Goal: Information Seeking & Learning: Learn about a topic

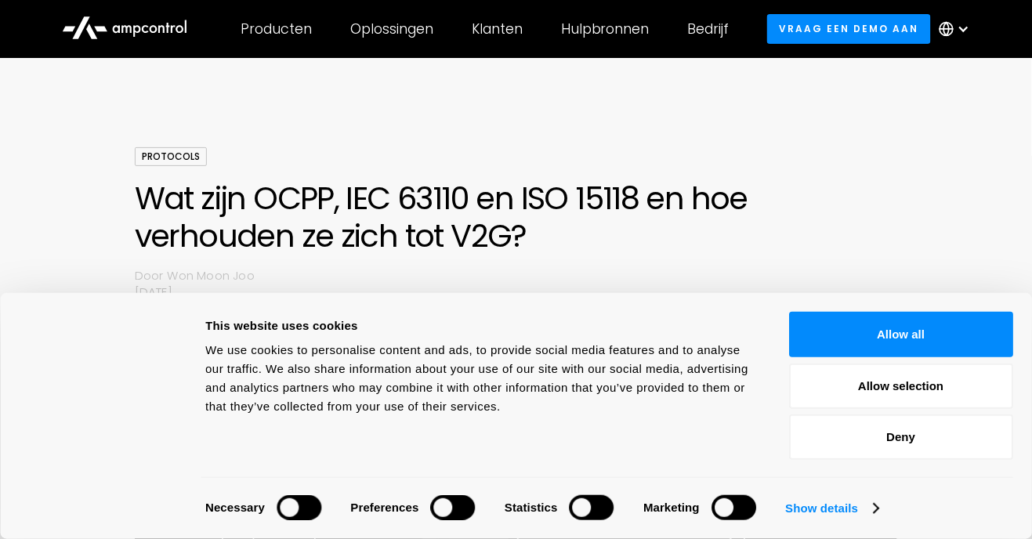
scroll to position [45, 0]
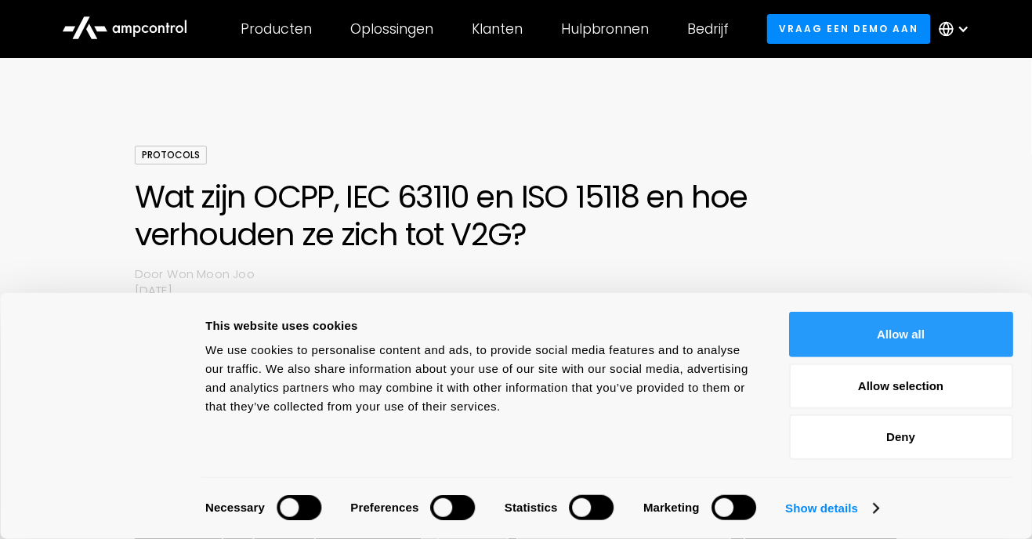
click at [906, 315] on button "Allow all" at bounding box center [901, 334] width 224 height 45
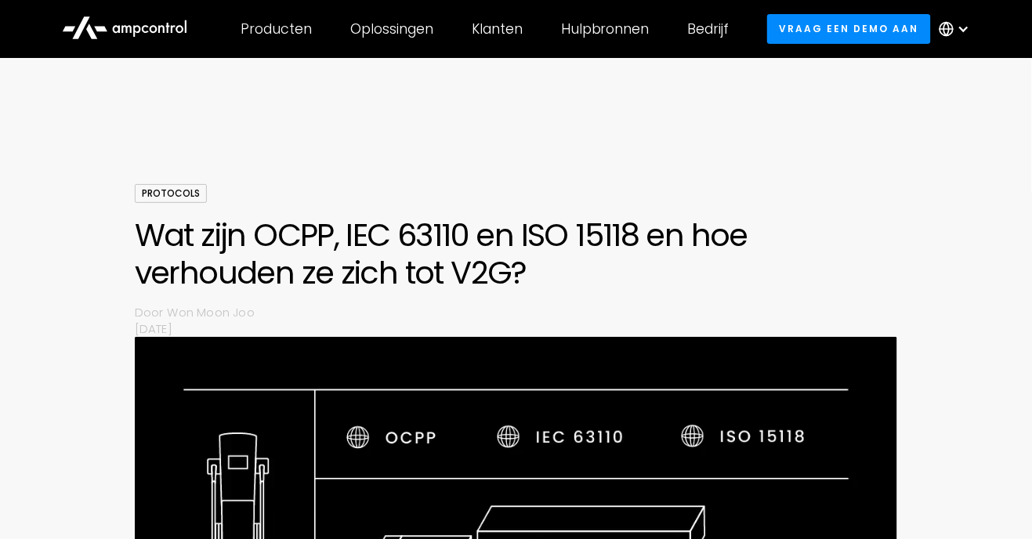
scroll to position [0, 0]
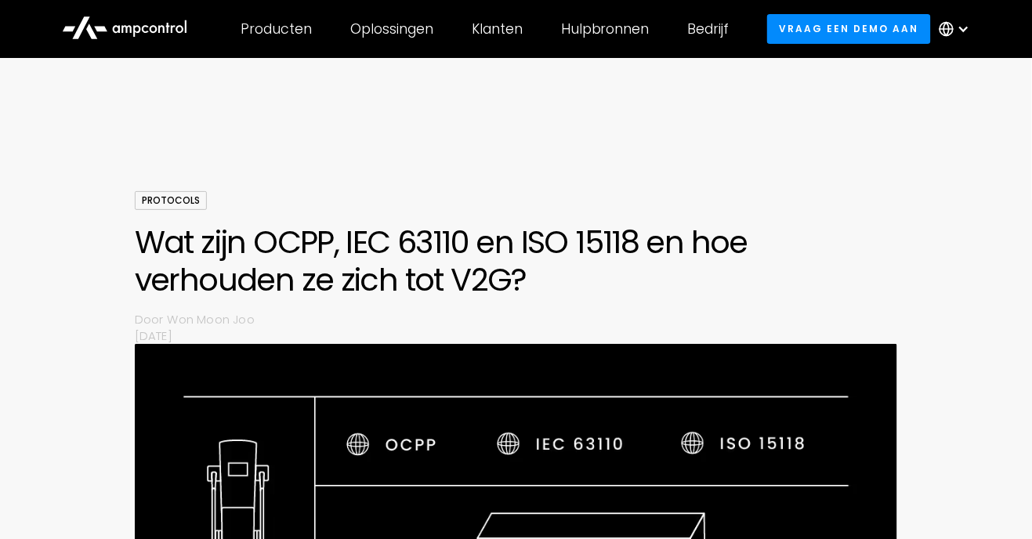
click at [152, 34] on icon at bounding box center [124, 27] width 125 height 38
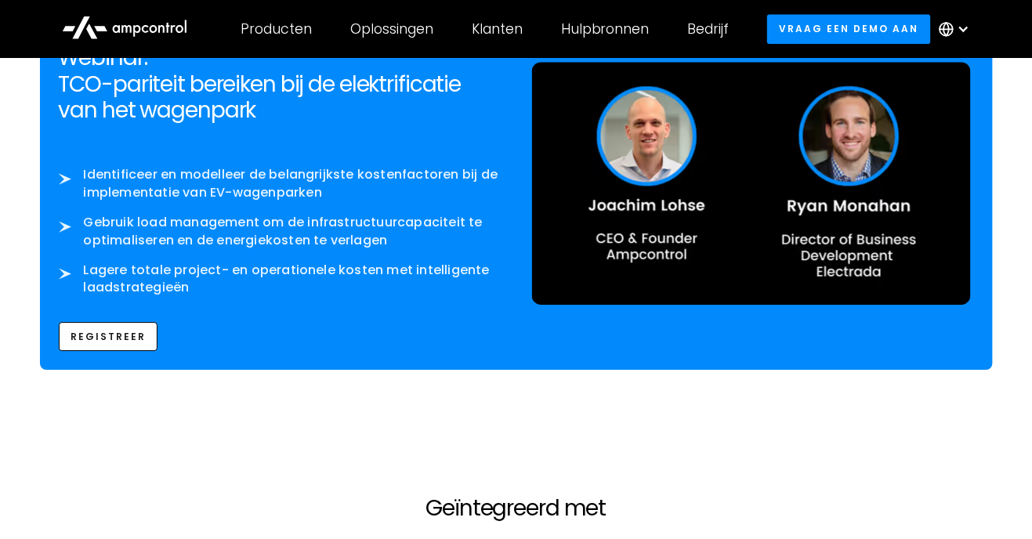
scroll to position [2698, 0]
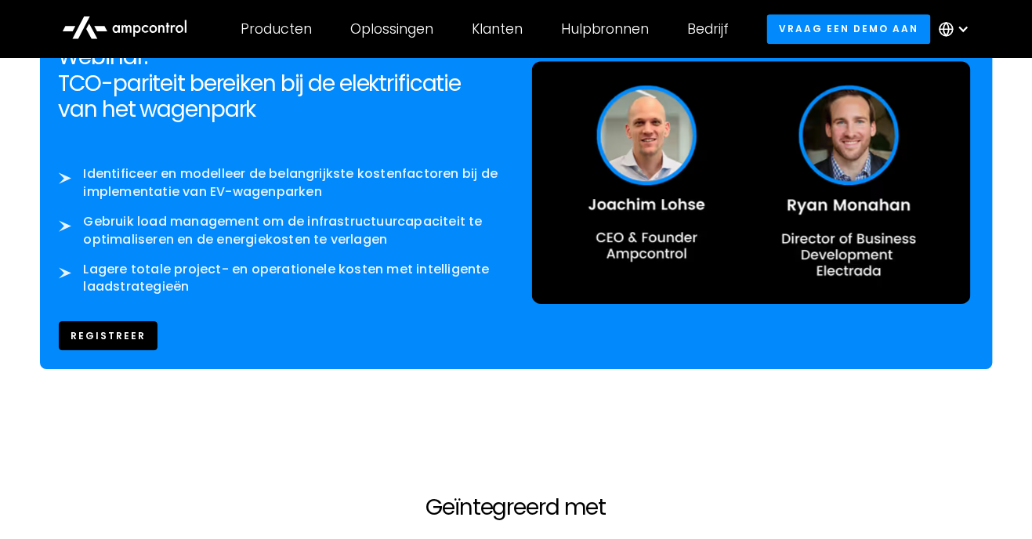
click at [103, 322] on link "REGISTREER" at bounding box center [109, 335] width 100 height 29
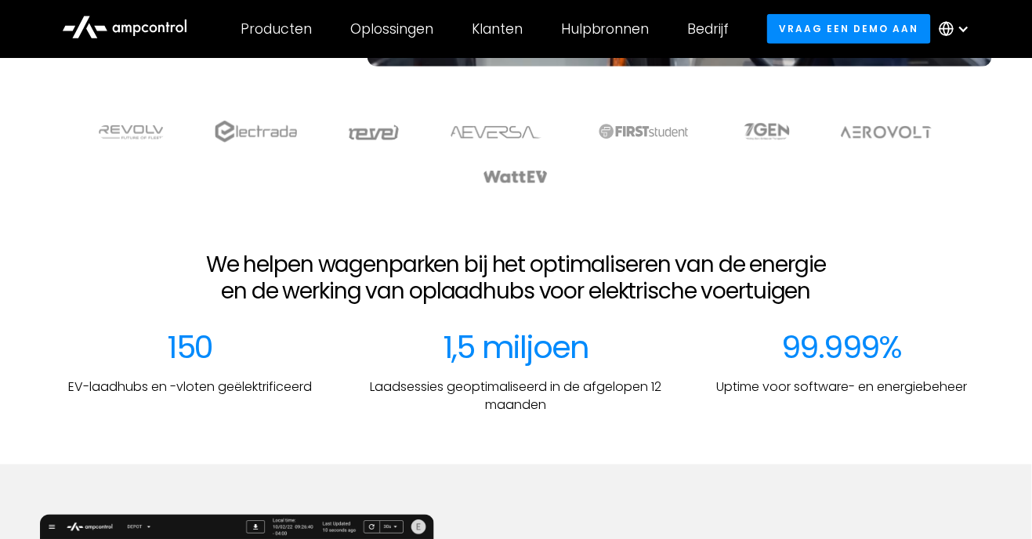
scroll to position [0, 0]
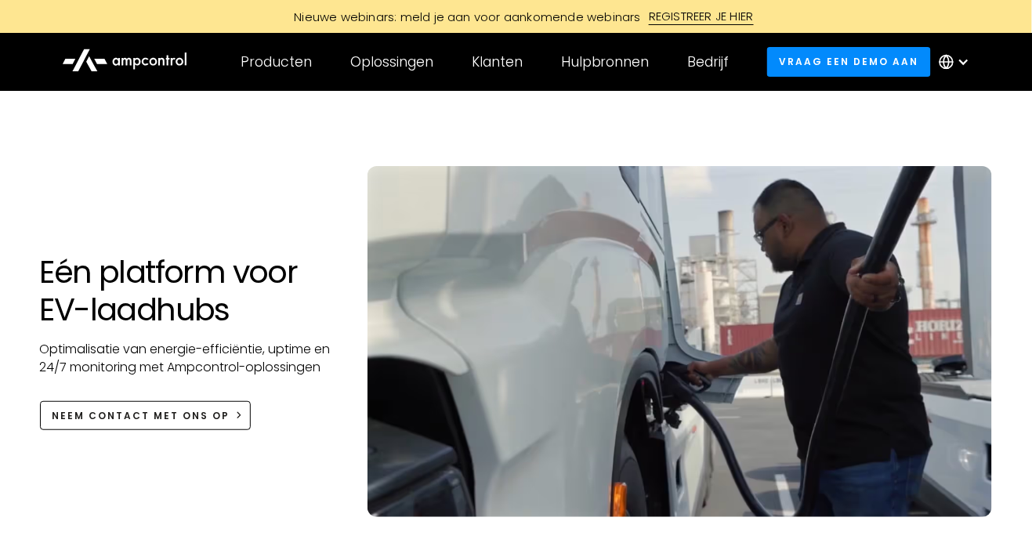
click at [287, 61] on div "Producten" at bounding box center [276, 61] width 71 height 17
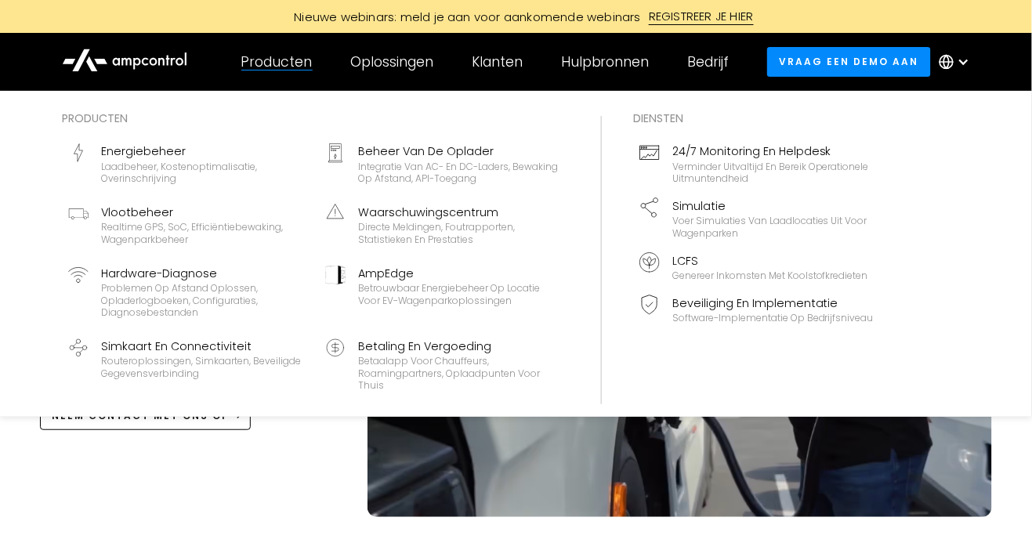
click at [402, 53] on div "Oplossingen" at bounding box center [391, 61] width 83 height 17
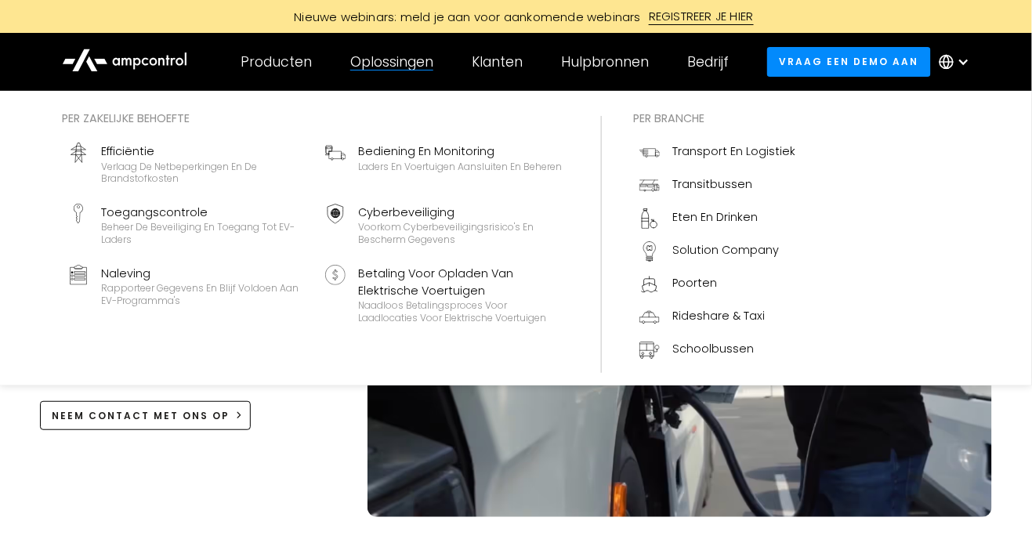
click at [498, 59] on div "Klanten" at bounding box center [497, 61] width 51 height 17
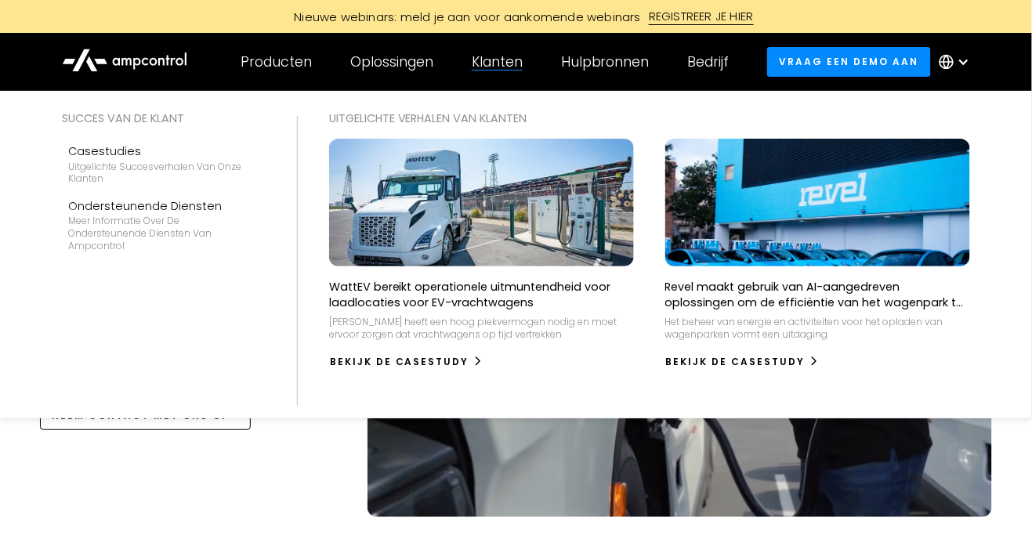
click at [705, 64] on div "Bedrijf" at bounding box center [709, 61] width 42 height 17
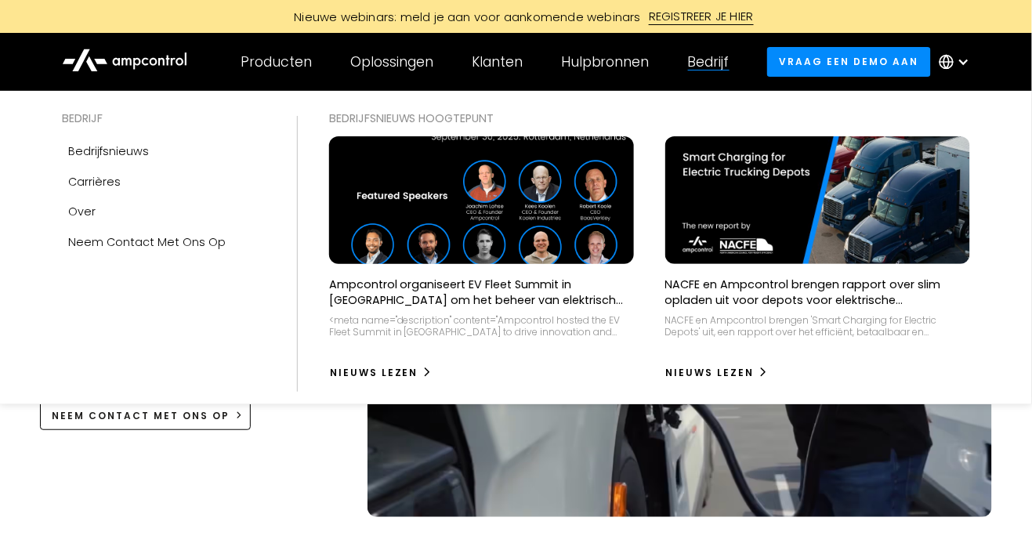
click at [541, 203] on img at bounding box center [481, 200] width 350 height 147
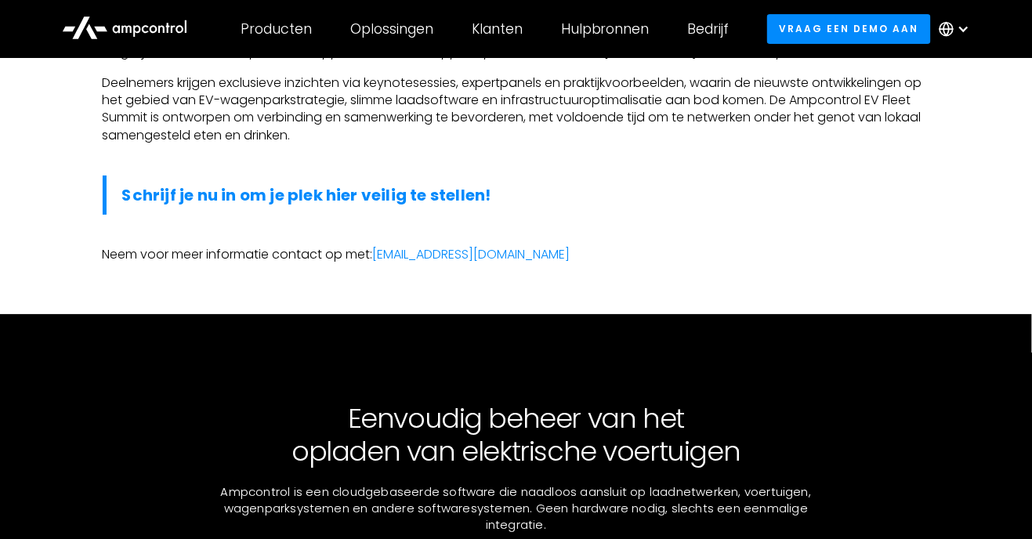
scroll to position [1443, 0]
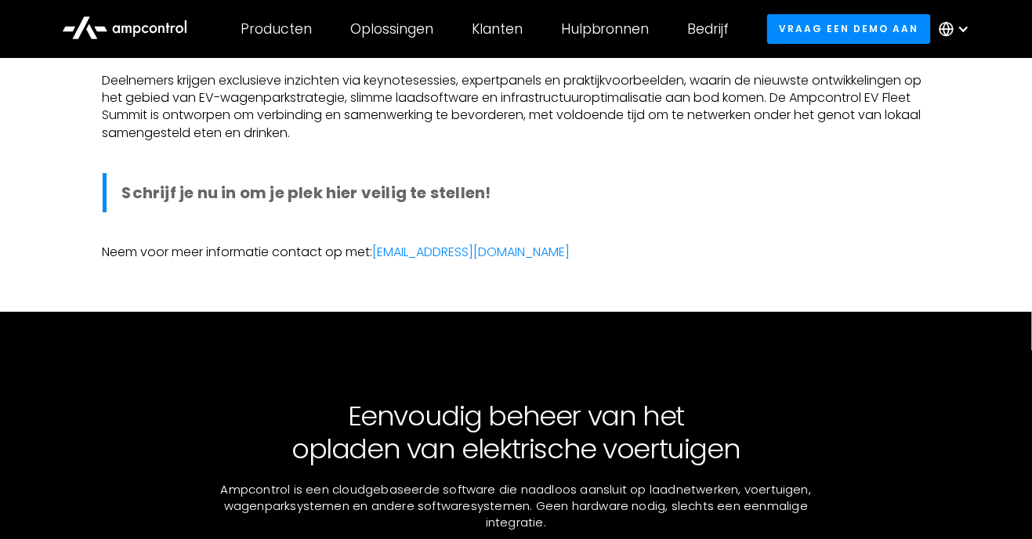
click at [447, 188] on strong "Schrijf je nu in om je plek hier veilig te stellen!" at bounding box center [306, 193] width 369 height 22
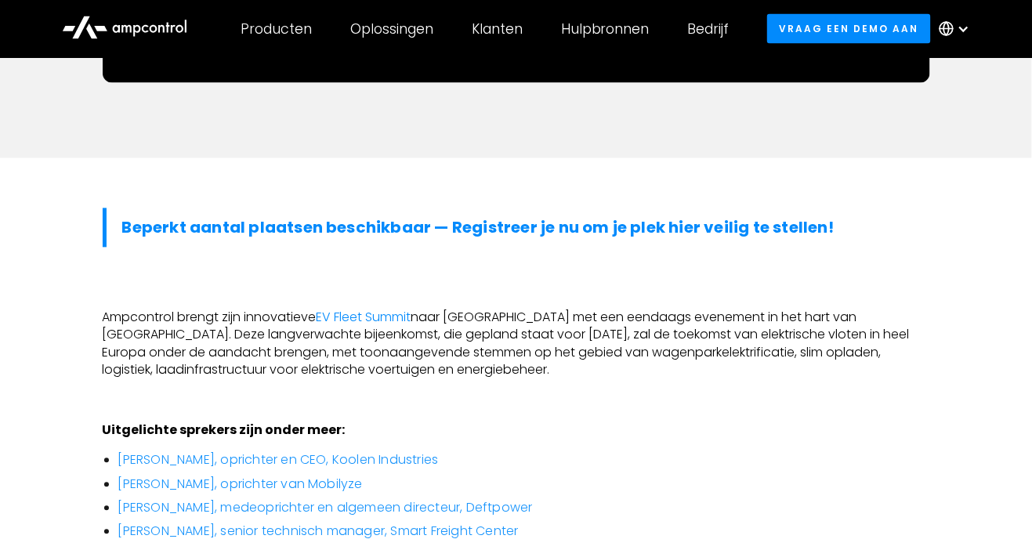
scroll to position [756, 0]
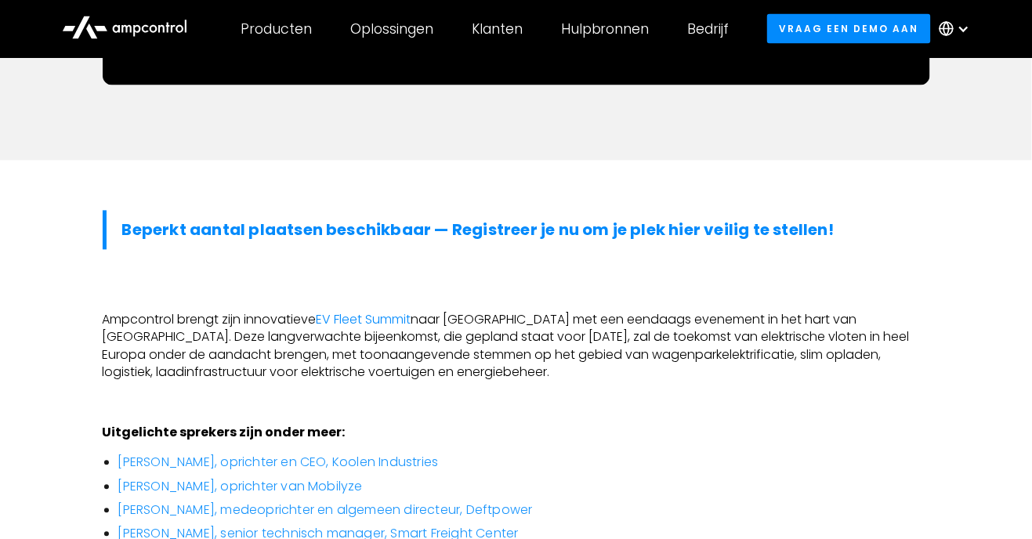
click at [708, 25] on div "Bedrijf" at bounding box center [709, 28] width 42 height 17
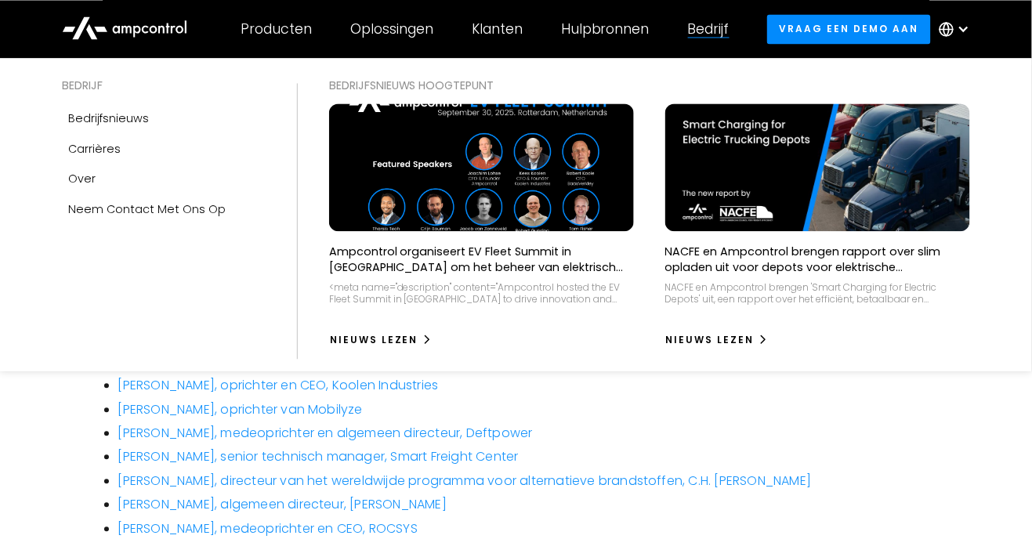
scroll to position [838, 0]
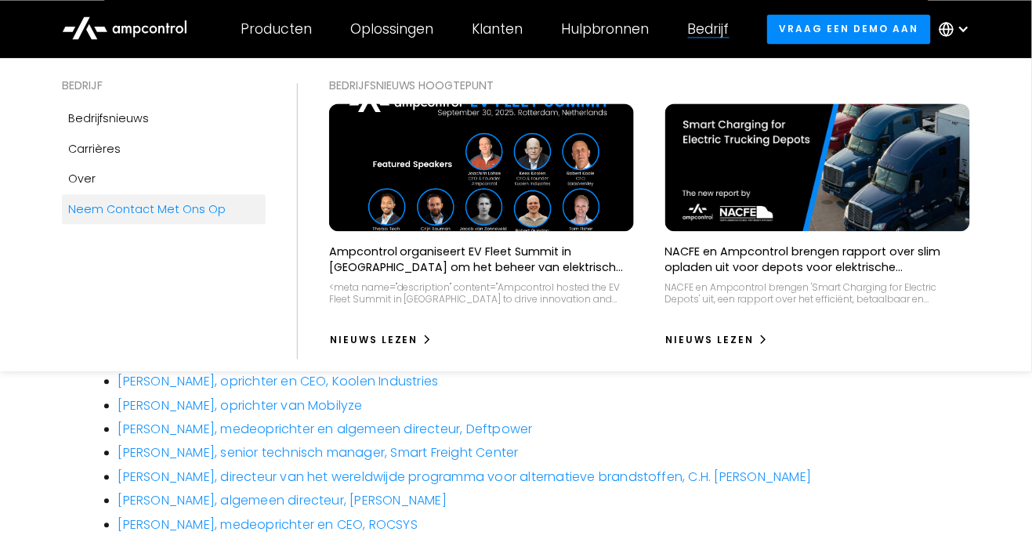
click at [188, 216] on div "Neem contact met ons op" at bounding box center [147, 209] width 158 height 17
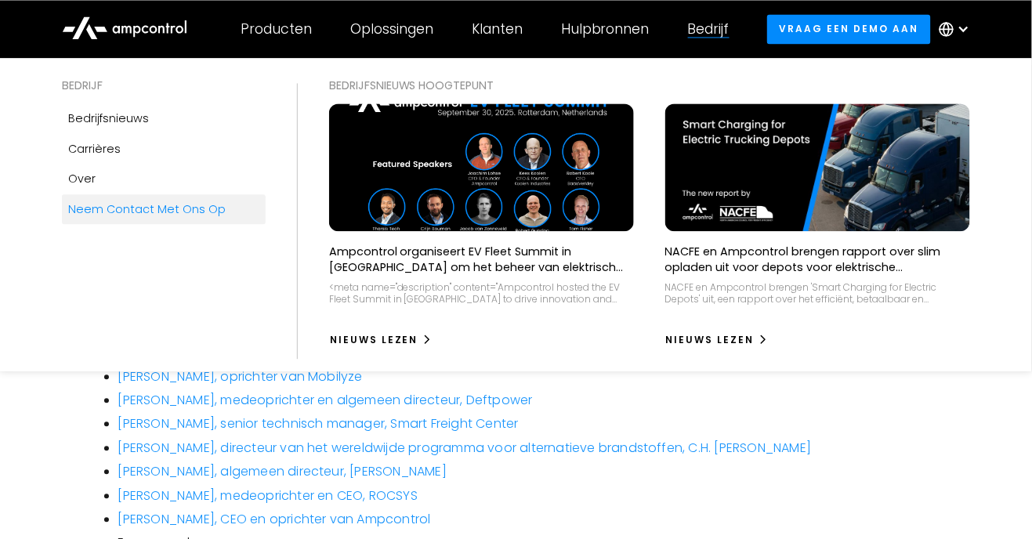
scroll to position [888, 0]
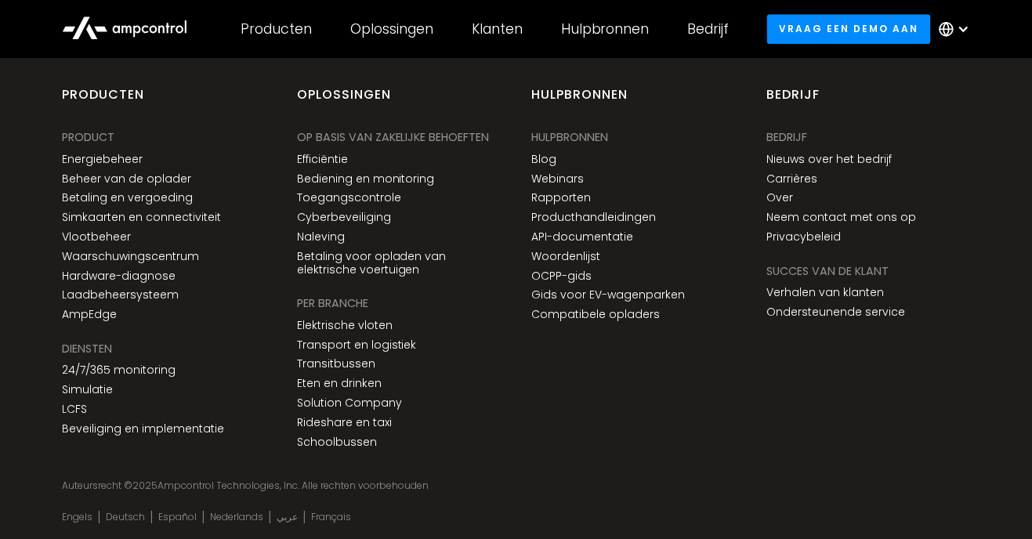
scroll to position [1195, 0]
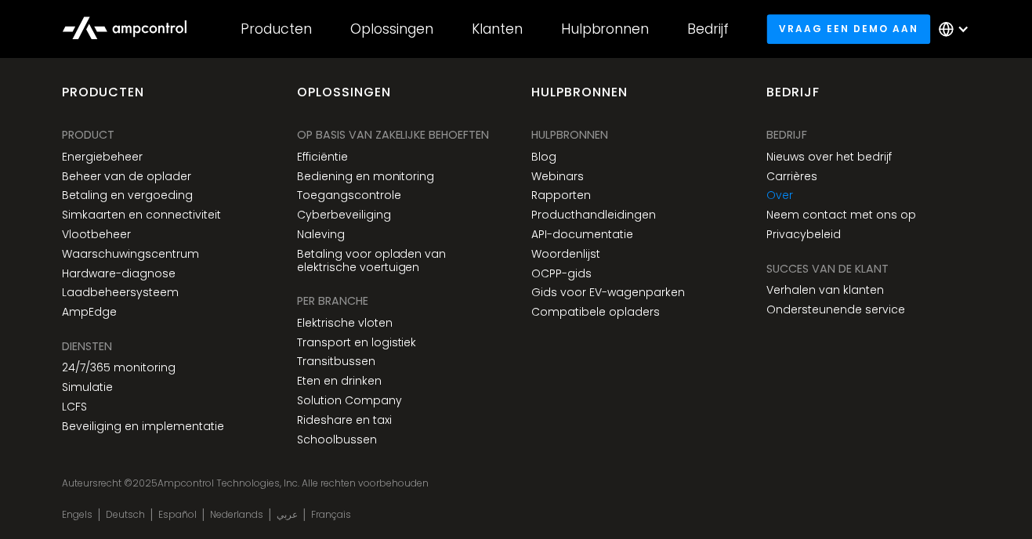
click at [788, 193] on link "Over" at bounding box center [779, 195] width 27 height 13
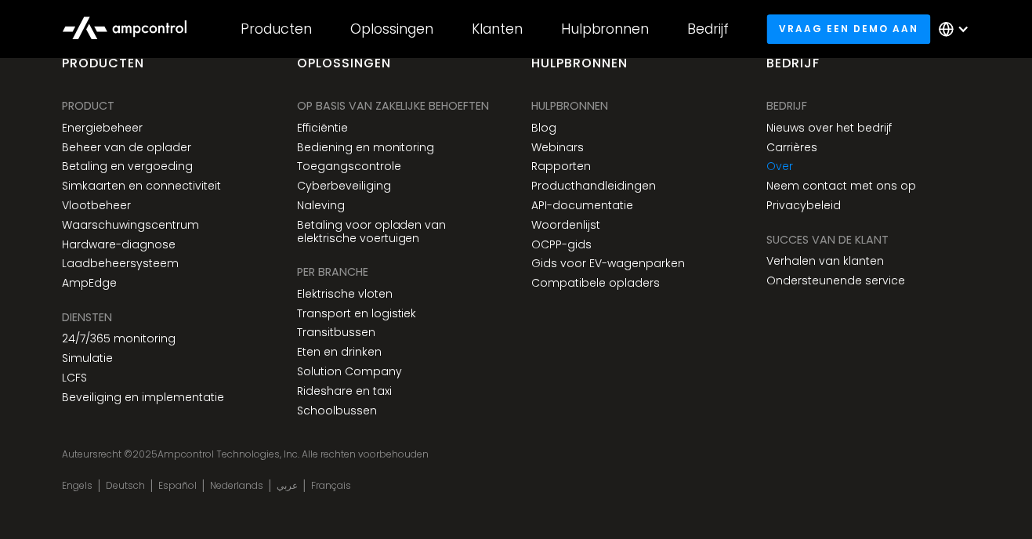
scroll to position [1241, 0]
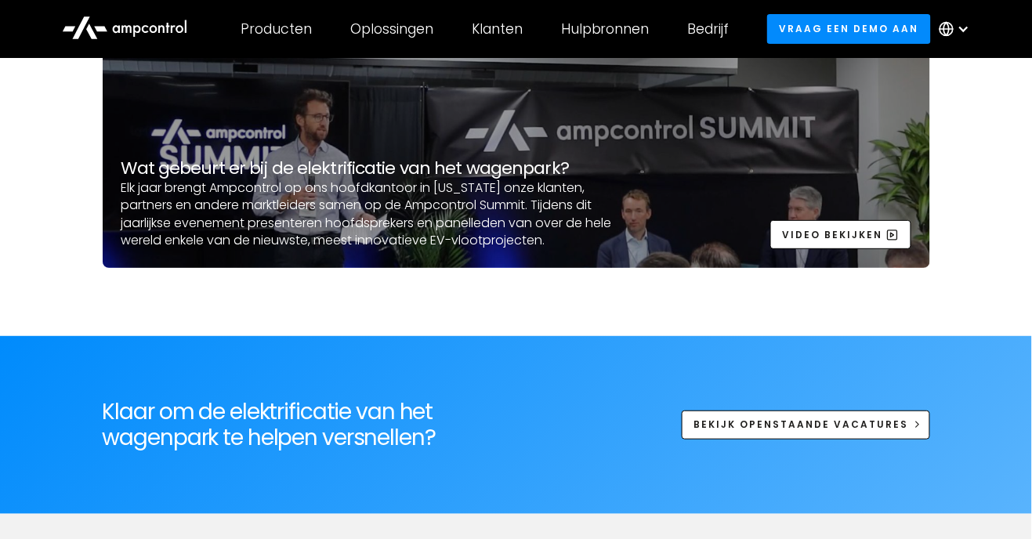
scroll to position [4827, 0]
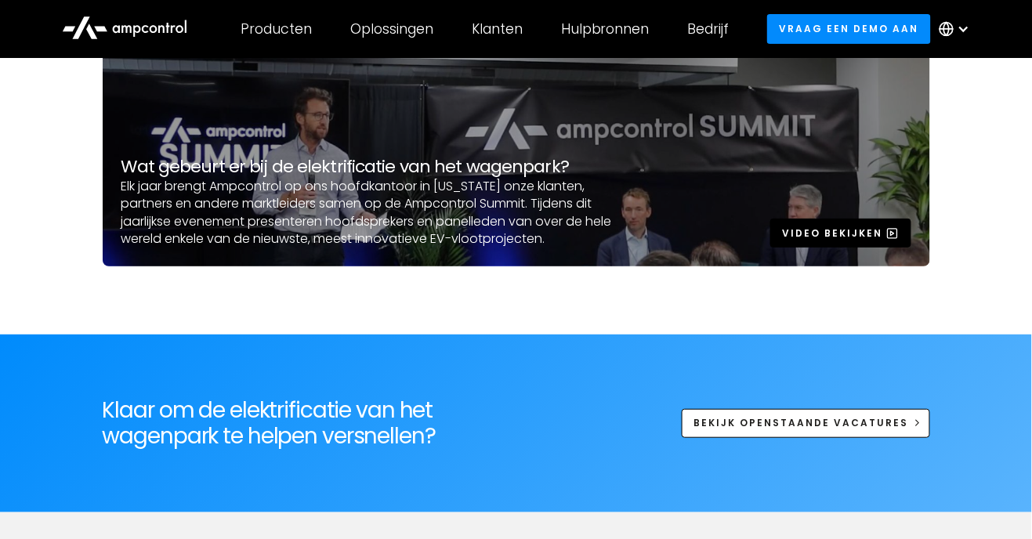
click at [879, 241] on div "Video bekijken" at bounding box center [832, 233] width 100 height 14
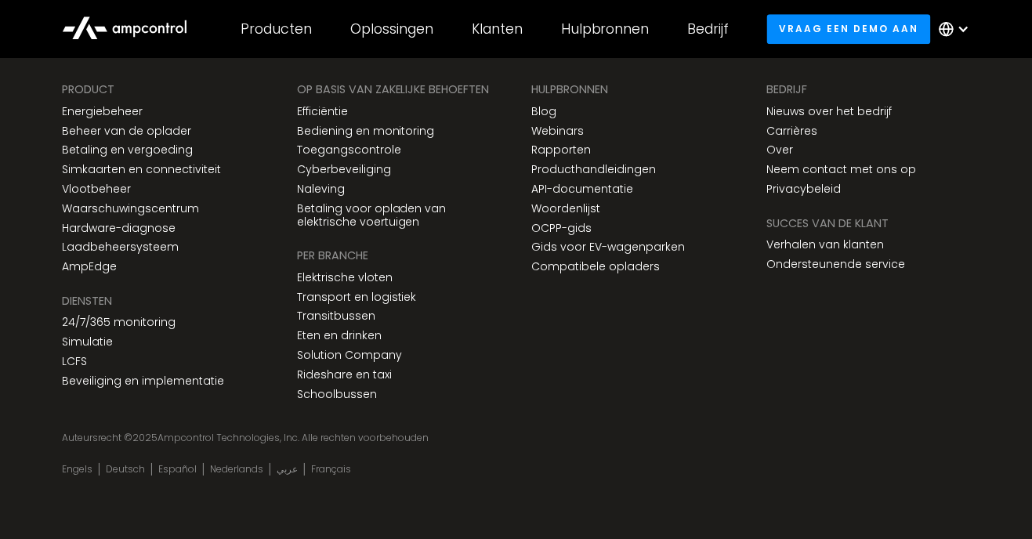
scroll to position [1245, 0]
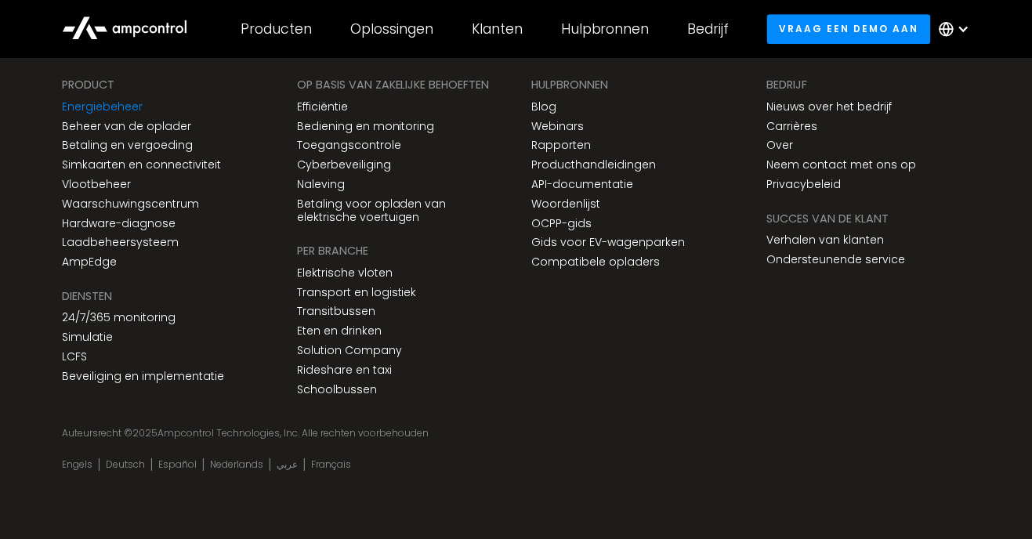
click at [119, 100] on link "Energiebeheer" at bounding box center [102, 106] width 81 height 13
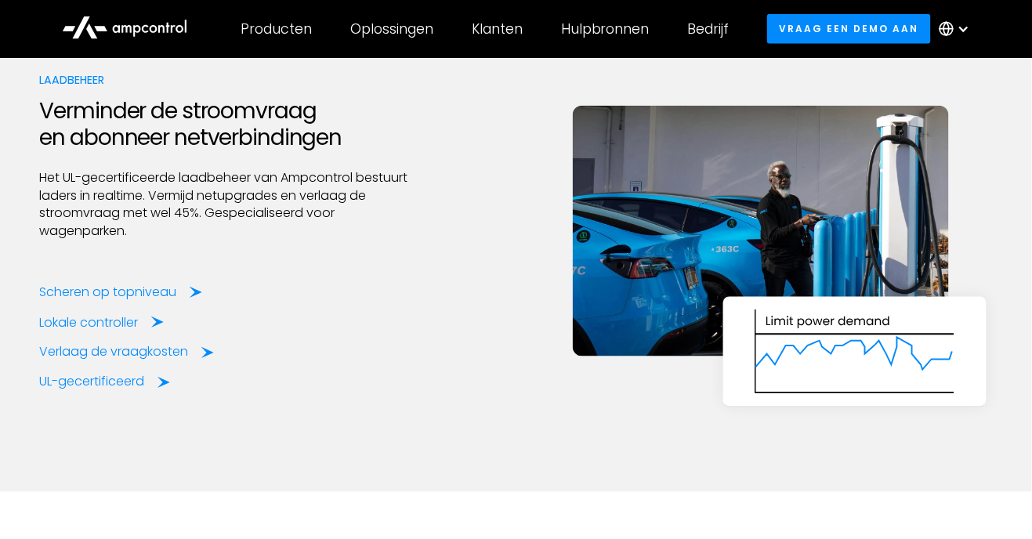
scroll to position [2056, 0]
click at [138, 325] on div "Lokale controller" at bounding box center [92, 322] width 99 height 17
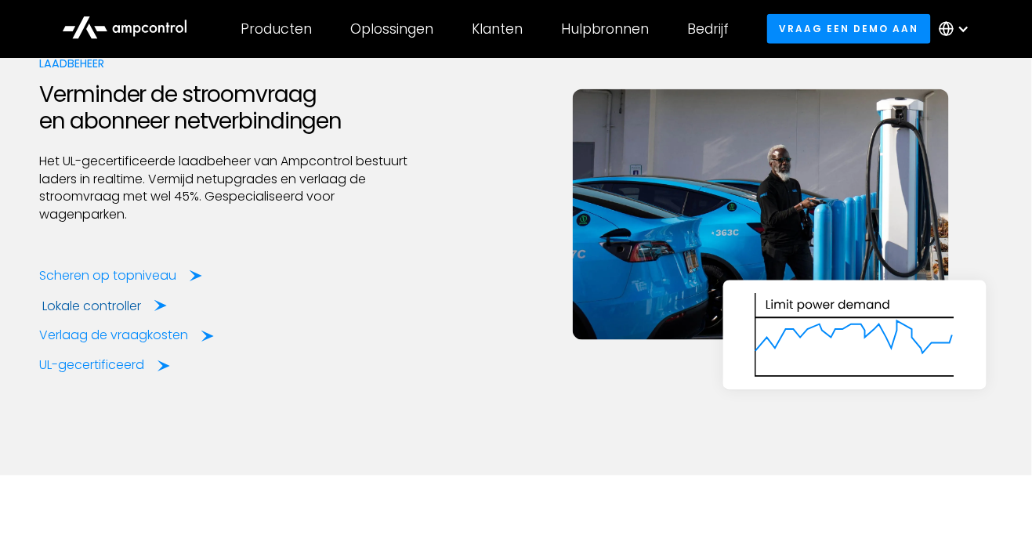
scroll to position [2085, 0]
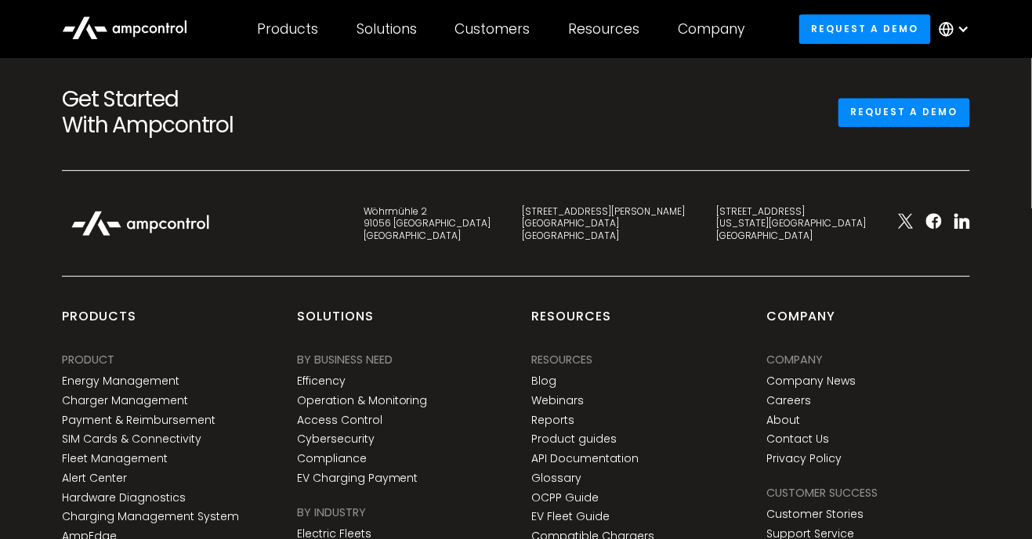
scroll to position [6176, 0]
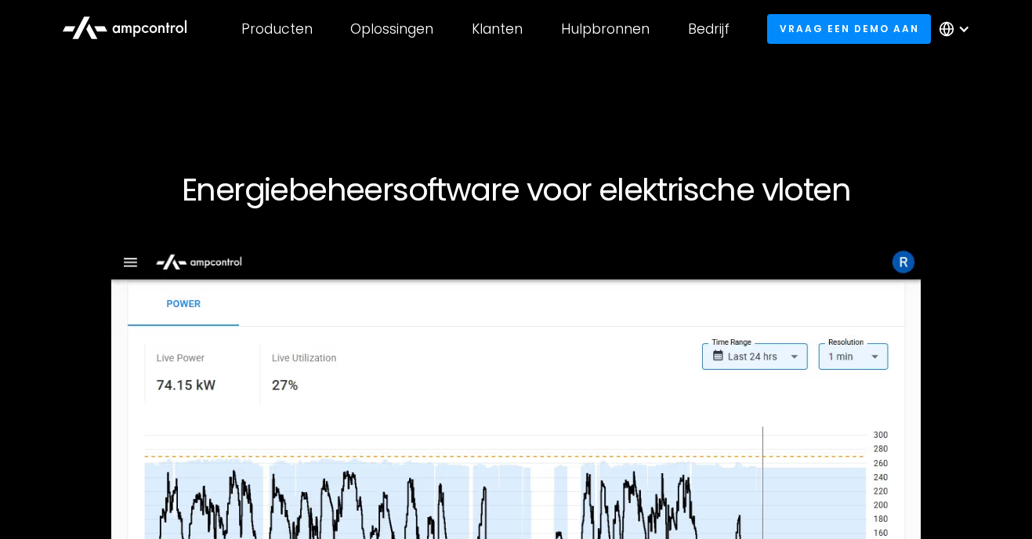
scroll to position [2097, 0]
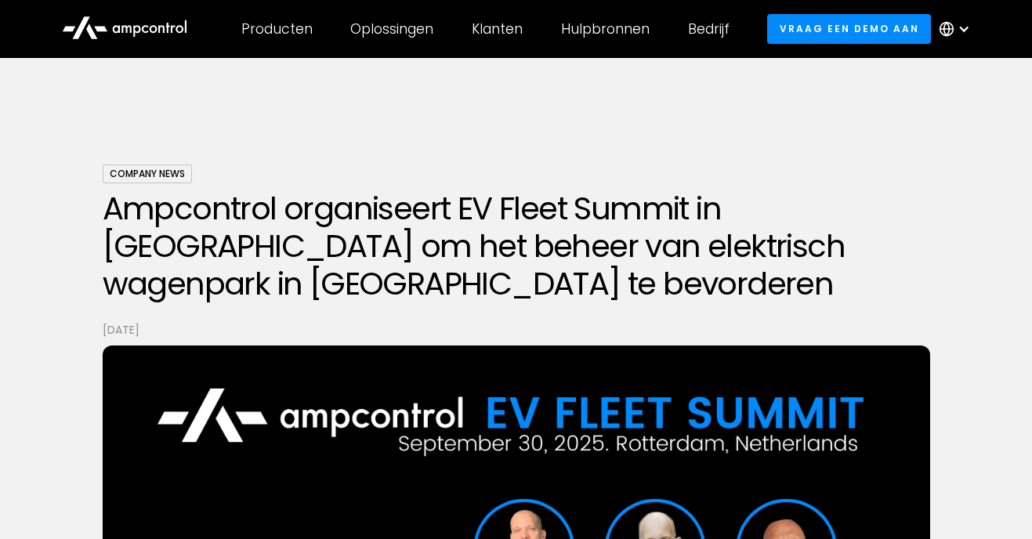
scroll to position [888, 0]
